Goal: Task Accomplishment & Management: Use online tool/utility

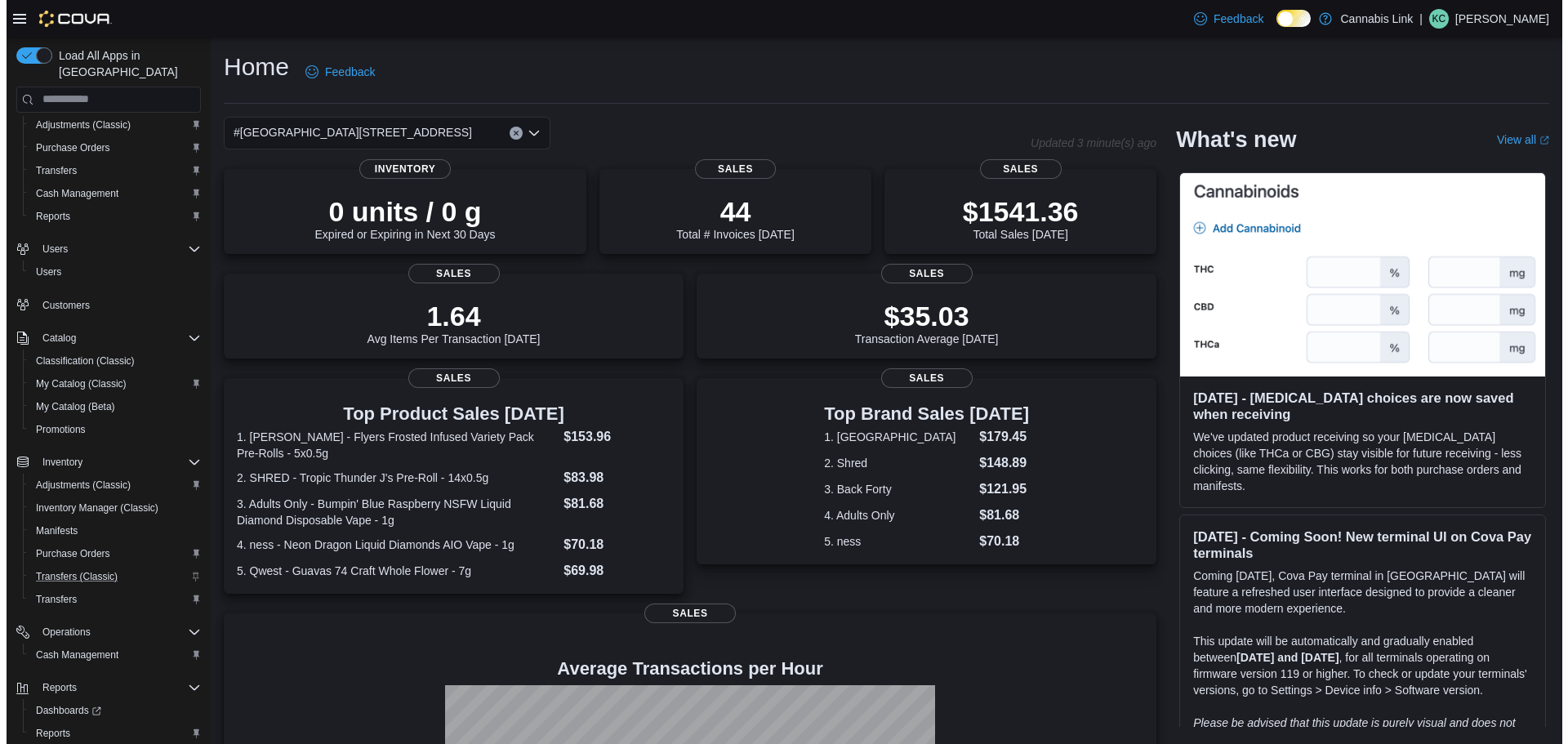
scroll to position [99, 0]
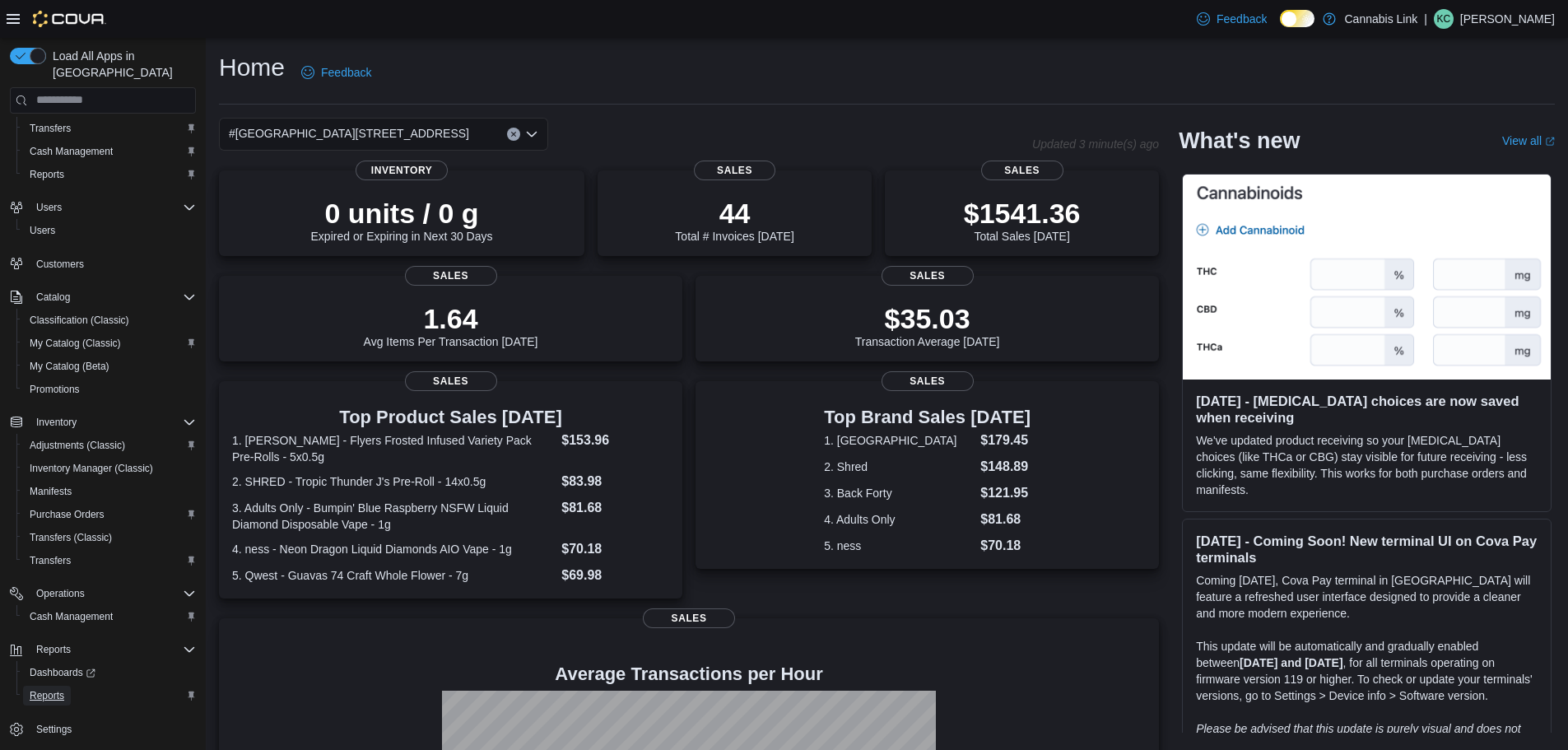
click at [68, 689] on link "Reports" at bounding box center [46, 696] width 47 height 20
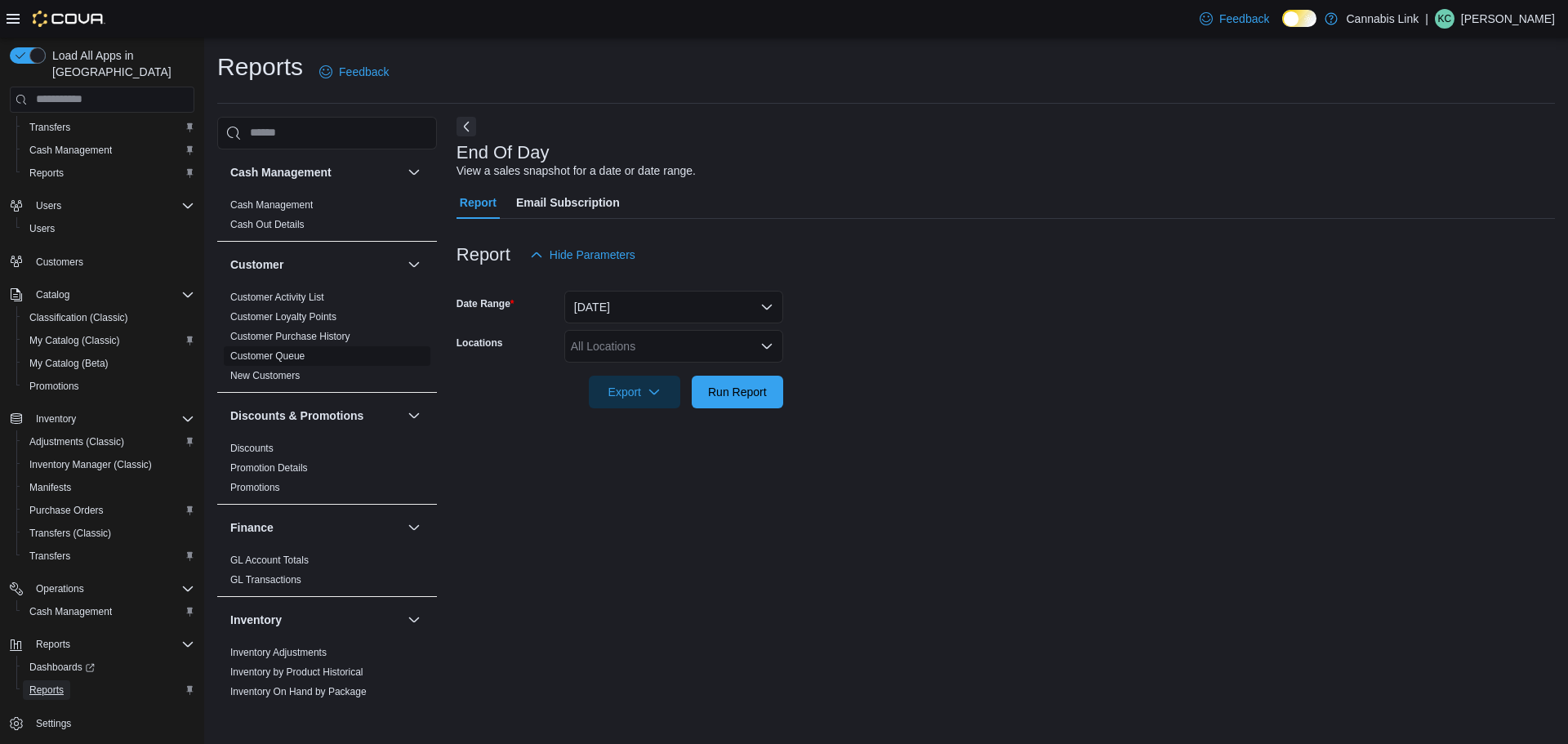
scroll to position [81, 0]
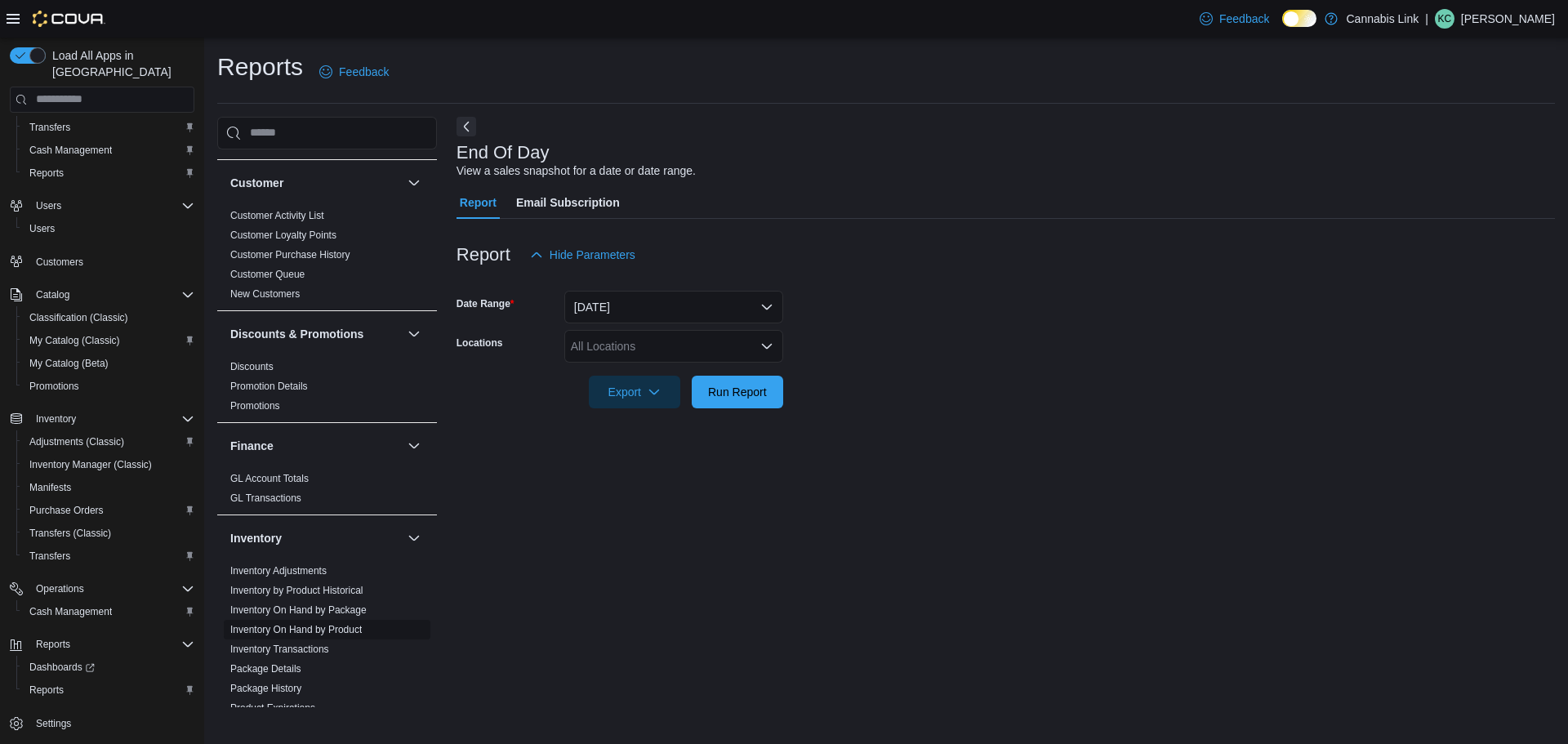
click at [327, 630] on link "Inventory On Hand by Product" at bounding box center [296, 630] width 131 height 12
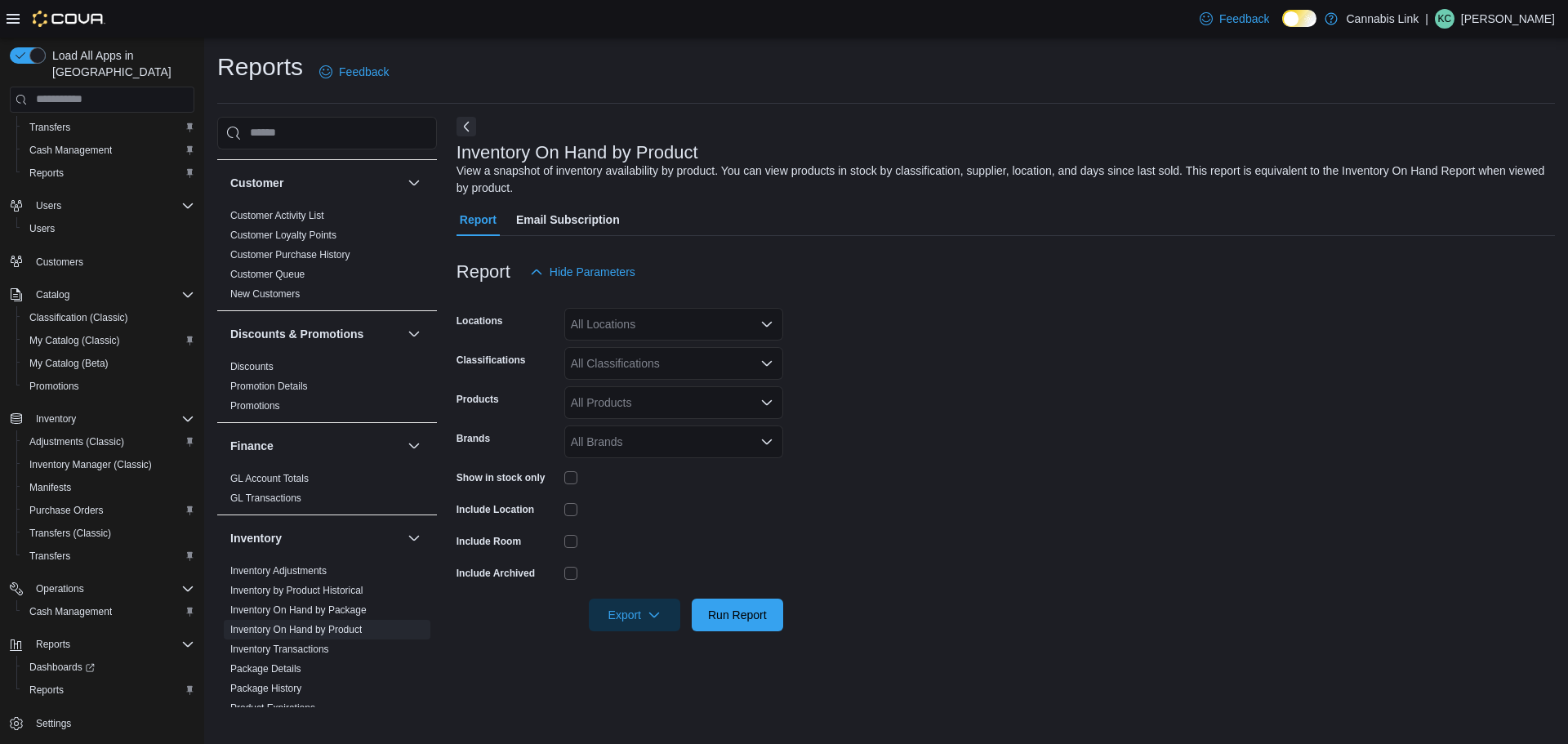
click at [571, 488] on div at bounding box center [673, 478] width 219 height 26
click at [677, 324] on div "All Locations" at bounding box center [673, 324] width 219 height 32
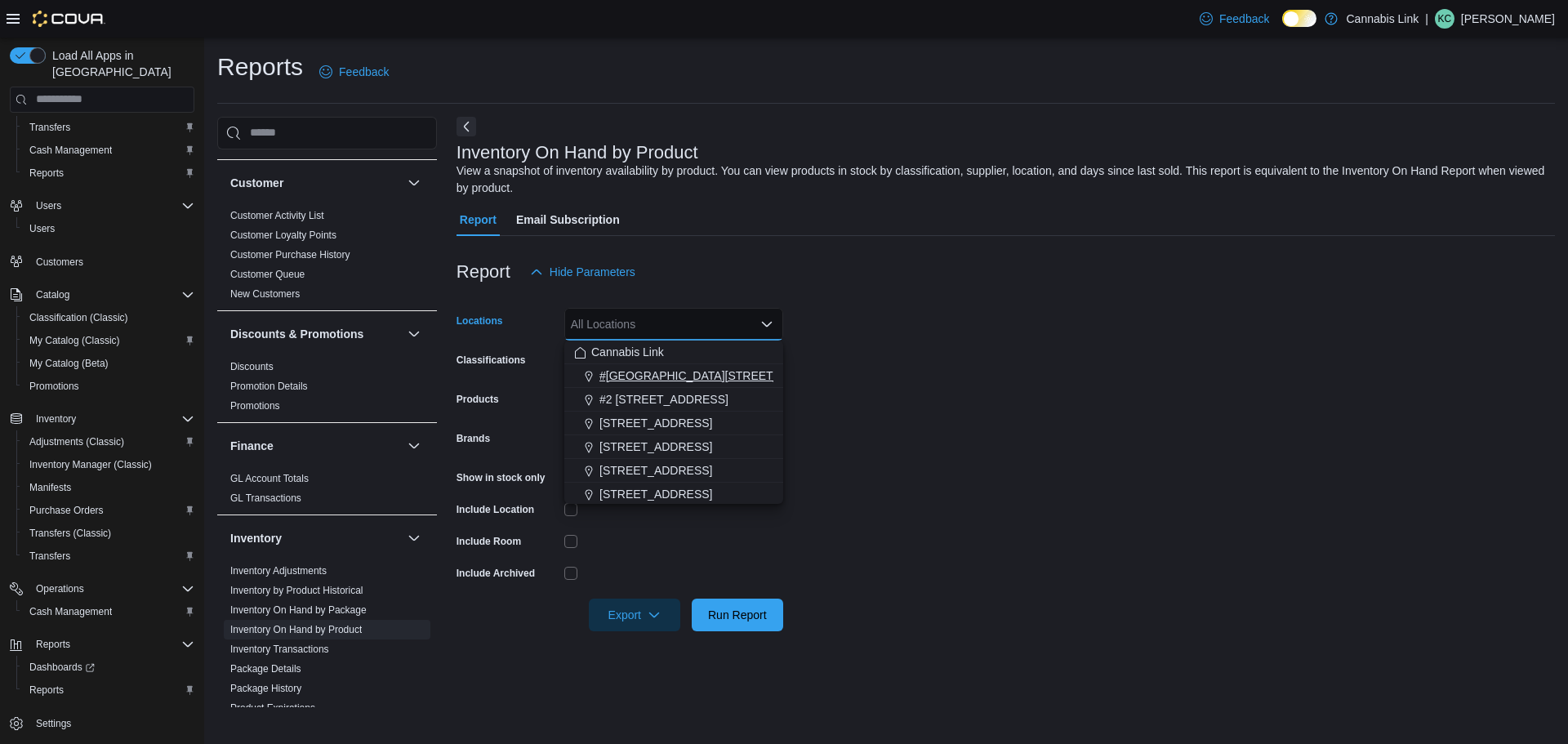
click at [681, 366] on button "#[GEOGRAPHIC_DATA][STREET_ADDRESS]" at bounding box center [673, 376] width 219 height 24
click at [776, 253] on div at bounding box center [1005, 246] width 1098 height 20
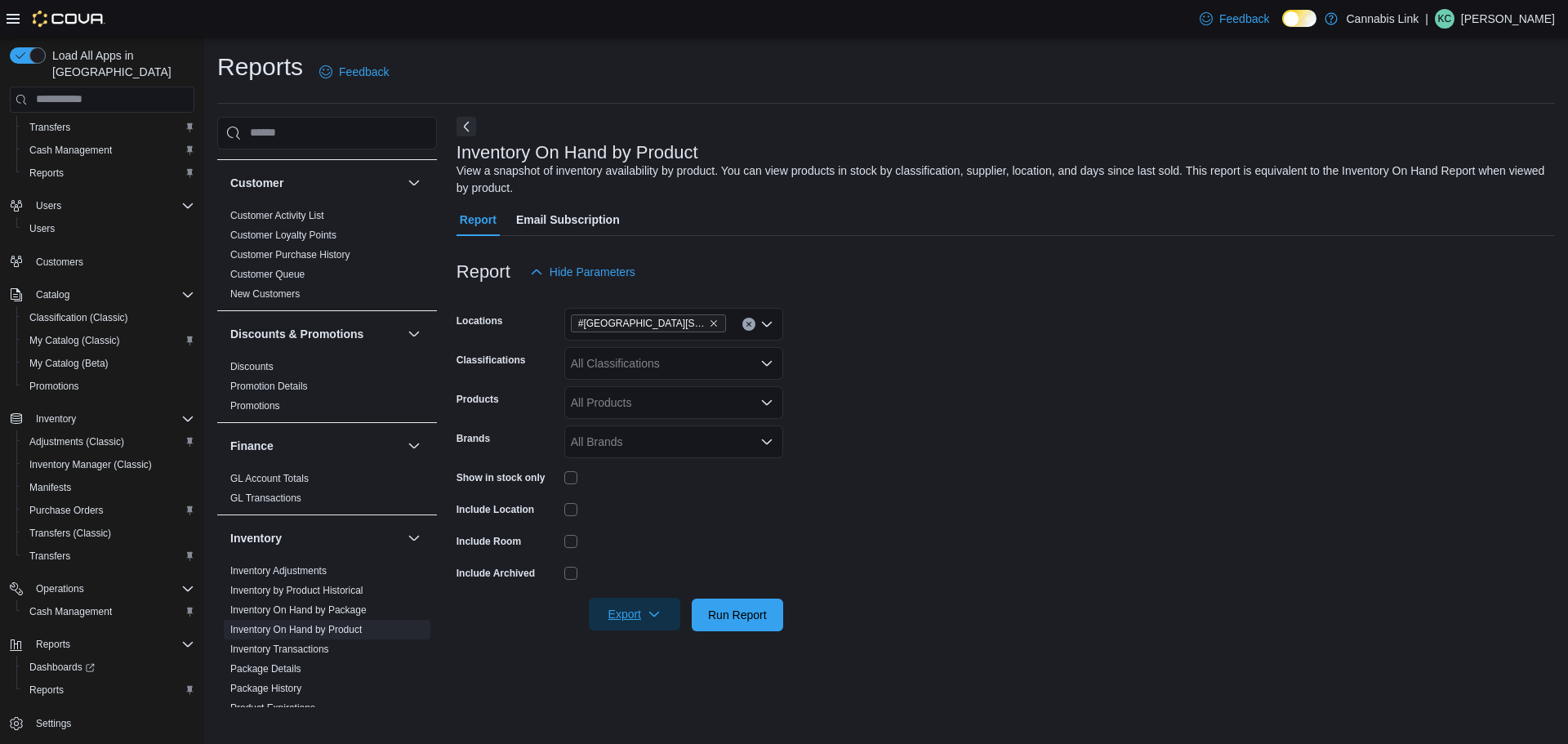
click at [650, 611] on icon "button" at bounding box center [653, 613] width 13 height 13
click at [666, 520] on span "Export to Excel" at bounding box center [637, 516] width 74 height 13
